Goal: Task Accomplishment & Management: Manage account settings

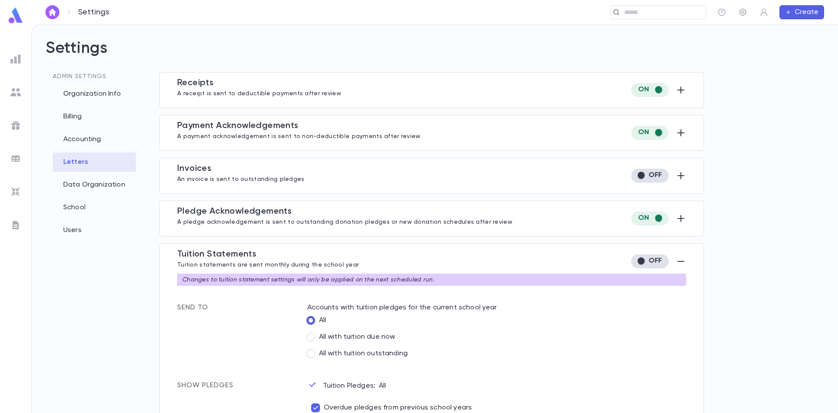
drag, startPoint x: 13, startPoint y: 55, endPoint x: 35, endPoint y: 51, distance: 22.4
click at [13, 55] on img at bounding box center [15, 59] width 10 height 10
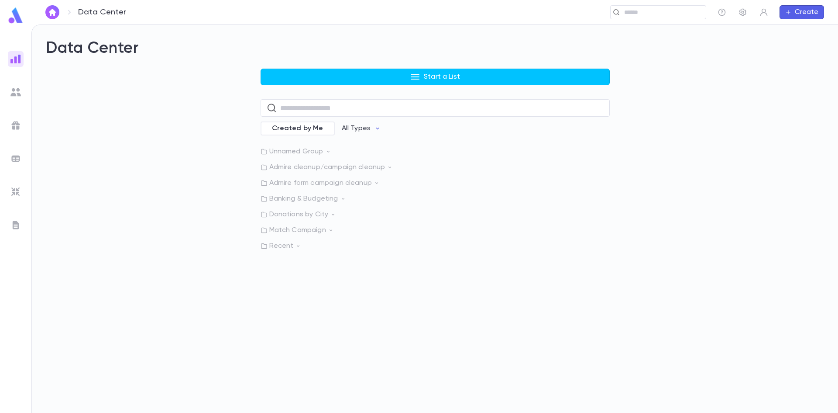
click at [19, 192] on img at bounding box center [15, 191] width 10 height 10
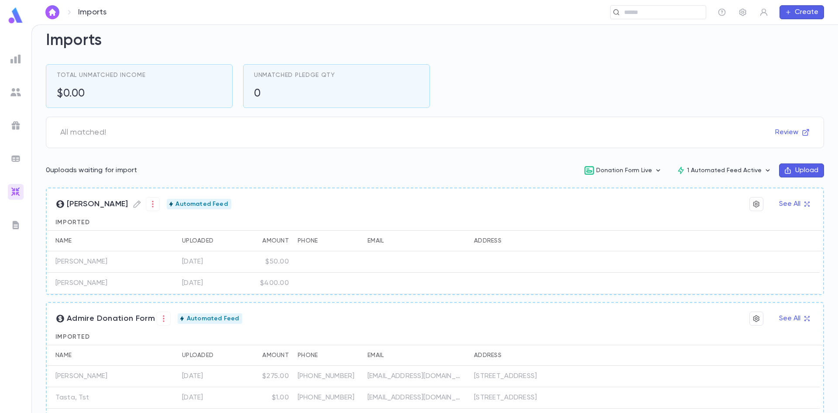
scroll to position [44, 0]
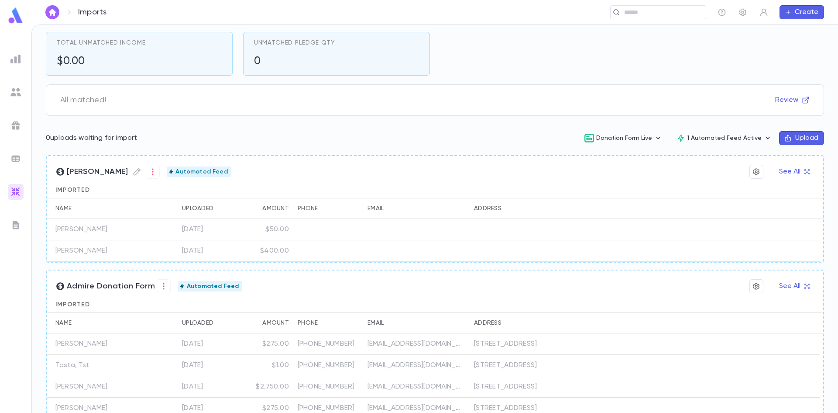
click at [21, 96] on img at bounding box center [15, 92] width 10 height 10
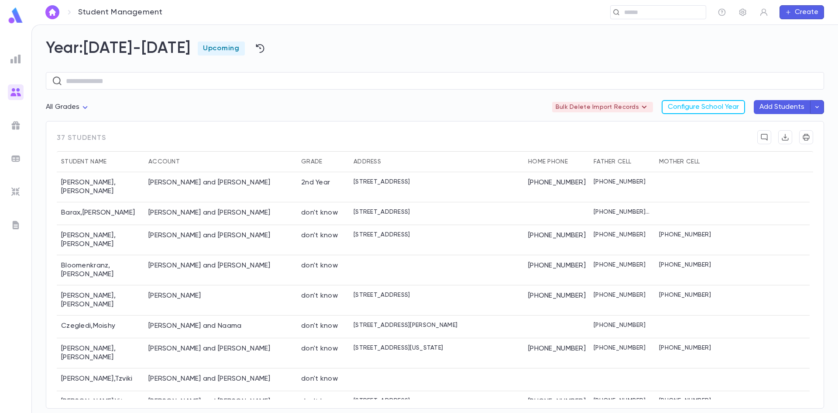
click at [645, 108] on icon at bounding box center [644, 107] width 10 height 10
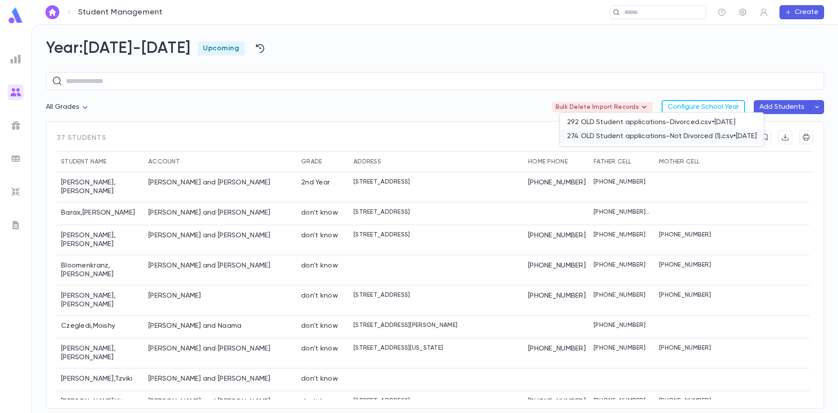
click at [748, 132] on li "274 OLD Student applications-Not Divorced (1).csv • [DATE]" at bounding box center [662, 136] width 204 height 14
click at [596, 182] on li "Imported" at bounding box center [669, 181] width 215 height 14
click at [637, 197] on li "Delete" at bounding box center [725, 198] width 215 height 14
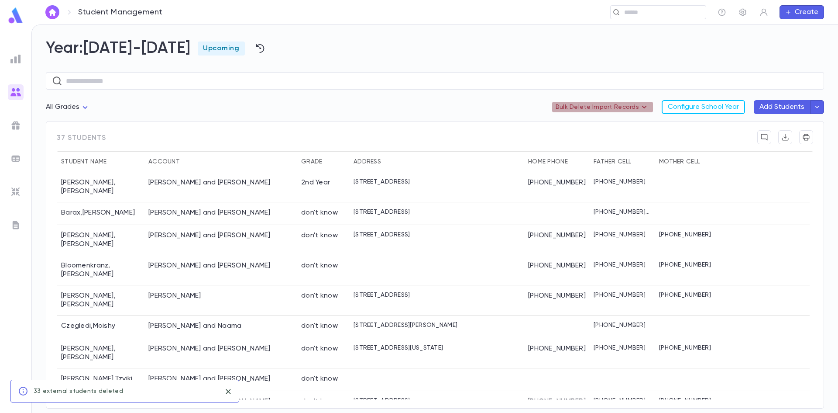
click at [647, 108] on icon at bounding box center [644, 107] width 10 height 10
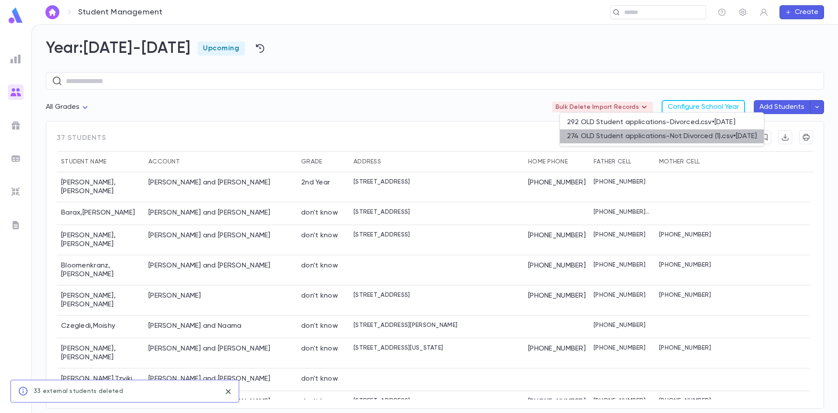
click at [644, 137] on li "274 OLD Student applications-Not Divorced (1).csv • [DATE]" at bounding box center [662, 136] width 204 height 14
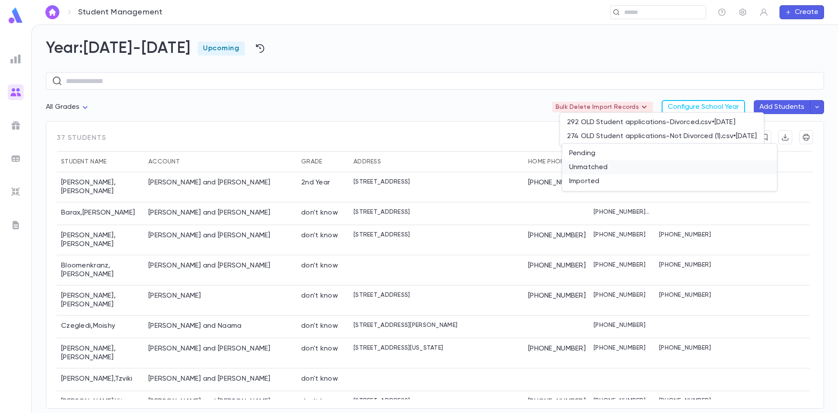
click at [621, 170] on li "Unmatched" at bounding box center [669, 167] width 215 height 14
click at [669, 182] on li "Delete" at bounding box center [725, 184] width 215 height 14
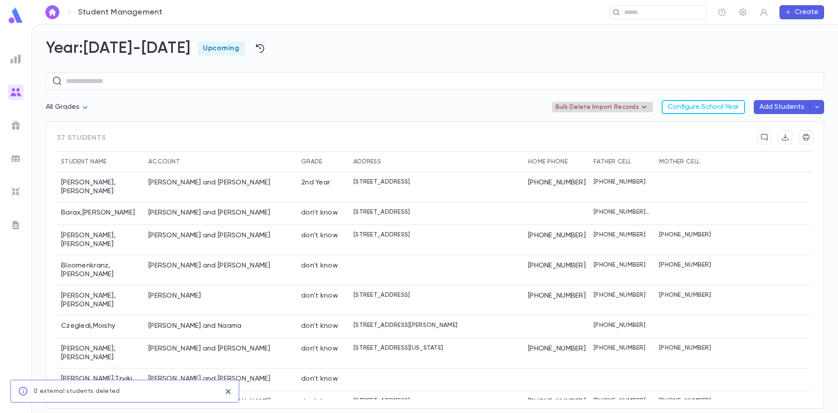
click at [648, 111] on icon at bounding box center [644, 107] width 10 height 10
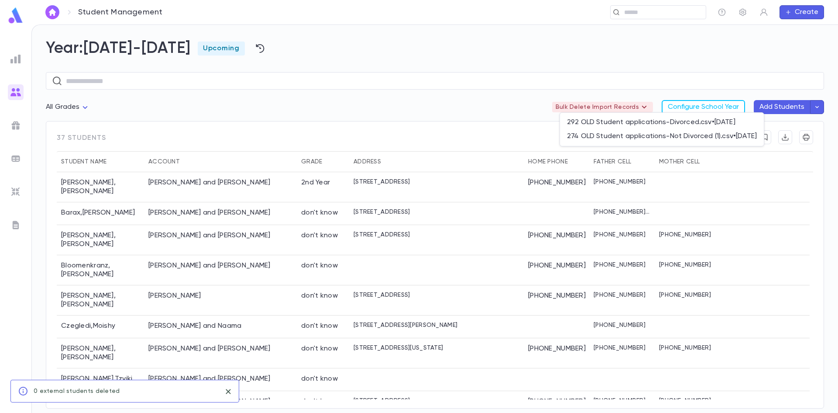
click at [638, 137] on li "274 OLD Student applications-Not Divorced (1).csv • [DATE]" at bounding box center [662, 136] width 204 height 14
click at [622, 158] on li "Pending" at bounding box center [669, 153] width 215 height 14
click at [637, 167] on li "Delete" at bounding box center [725, 170] width 215 height 14
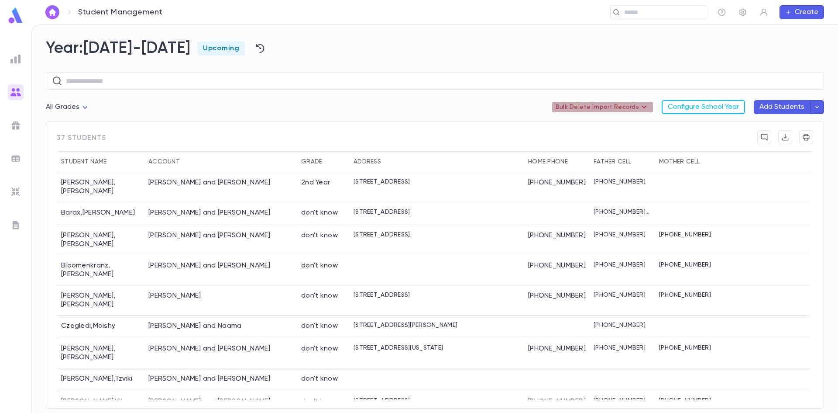
click at [637, 106] on p "Bulk Delete Import Records" at bounding box center [603, 107] width 94 height 10
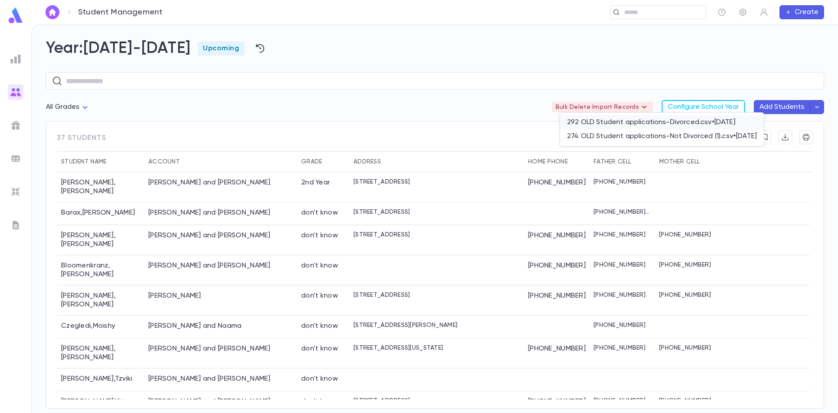
click at [629, 123] on li "292 OLD Student applications-Divorced.csv • [DATE]" at bounding box center [662, 122] width 204 height 14
click at [622, 167] on li "Imported" at bounding box center [669, 167] width 215 height 14
click at [640, 180] on li "Delete" at bounding box center [725, 184] width 215 height 14
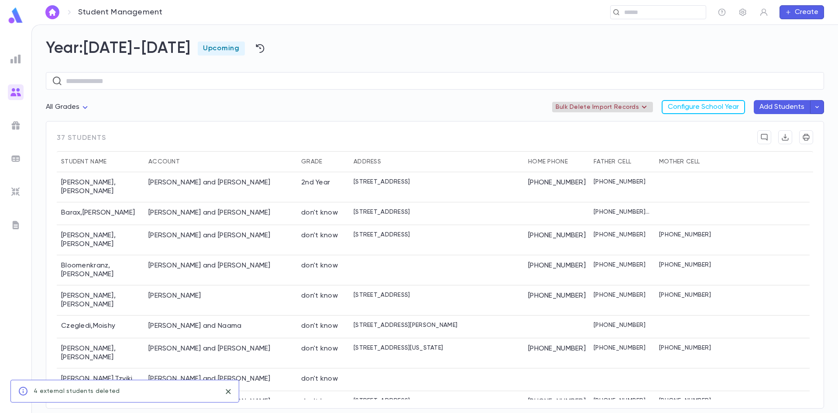
click at [631, 109] on p "Bulk Delete Import Records" at bounding box center [603, 107] width 94 height 10
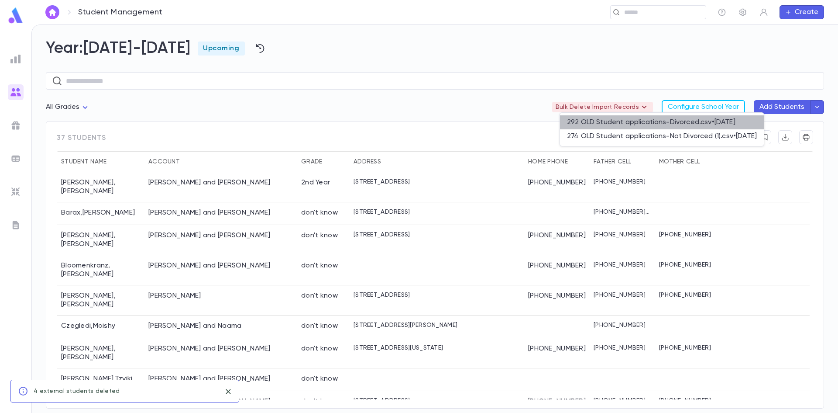
click at [619, 124] on li "292 OLD Student applications-Divorced.csv • [DATE]" at bounding box center [662, 122] width 204 height 14
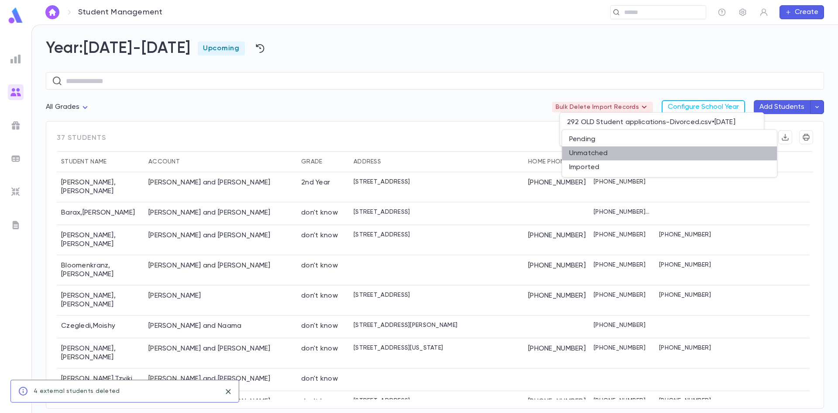
click at [603, 154] on li "Unmatched" at bounding box center [669, 153] width 215 height 14
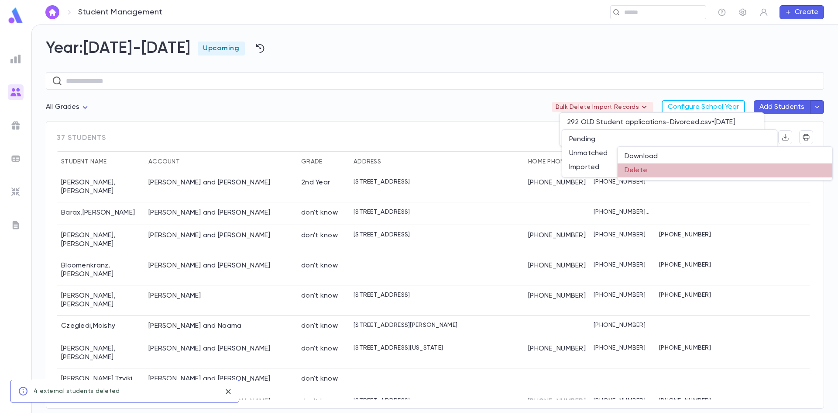
click at [644, 166] on li "Delete" at bounding box center [725, 170] width 215 height 14
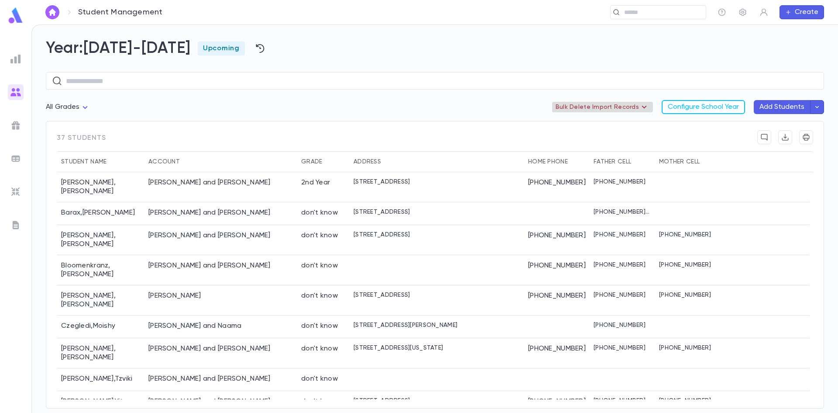
click at [637, 111] on p "Bulk Delete Import Records" at bounding box center [603, 107] width 94 height 10
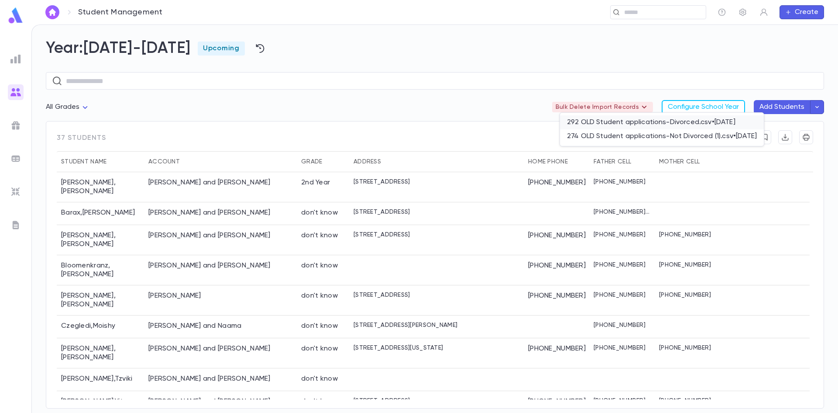
click at [626, 123] on li "292 OLD Student applications-Divorced.csv • [DATE]" at bounding box center [662, 122] width 204 height 14
click at [623, 141] on li "Pending" at bounding box center [669, 139] width 215 height 14
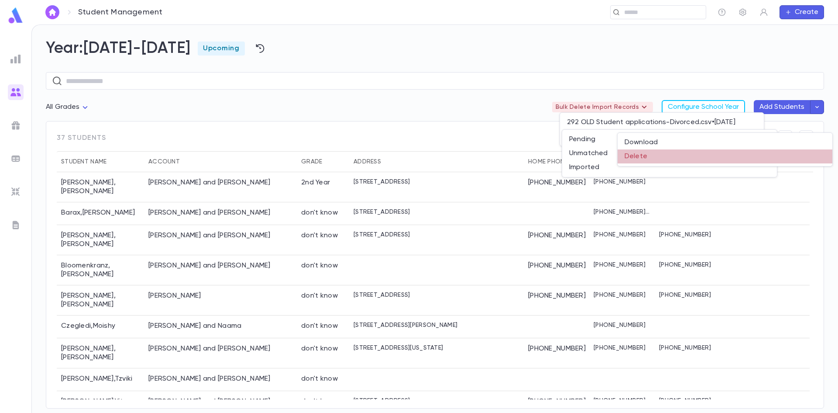
click at [660, 159] on li "Delete" at bounding box center [725, 156] width 215 height 14
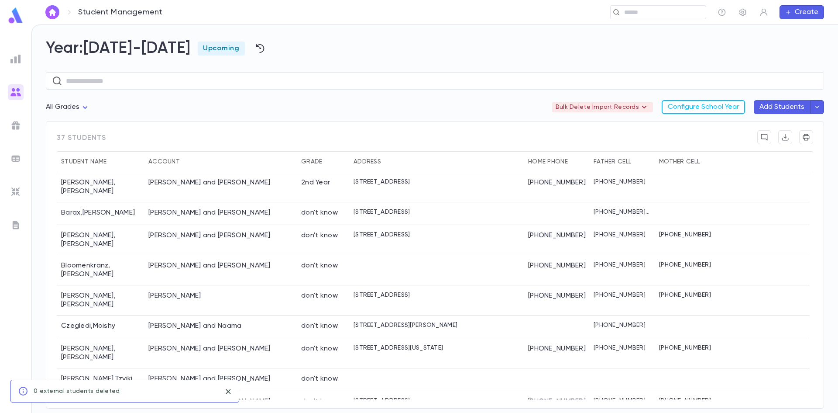
click at [183, 119] on div "All Grades Bulk Delete Import Records Configure School Year Add Students" at bounding box center [435, 110] width 778 height 21
click at [100, 206] on div "Barax , Baruch Yehuda" at bounding box center [100, 213] width 87 height 23
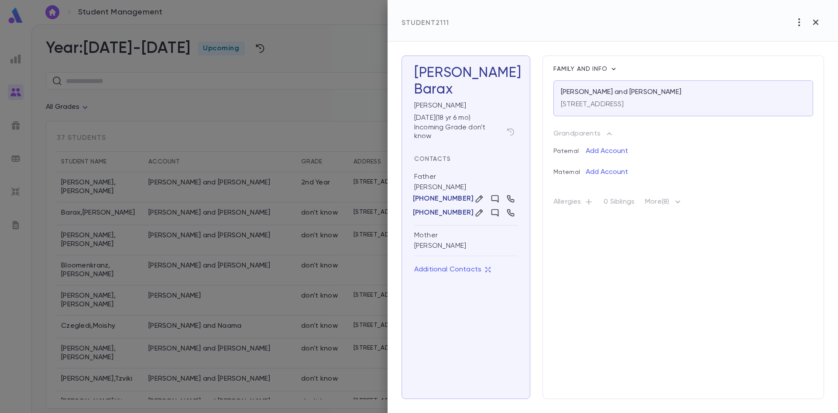
click at [615, 281] on div "Family and info Barax, Eliyahu and Laura 94 Park Place, Passaic NJ 07055 United…" at bounding box center [684, 226] width 282 height 343
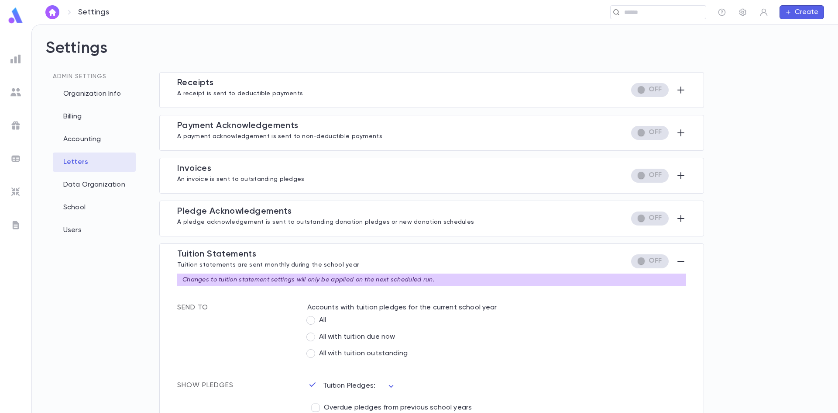
scroll to position [226, 0]
